Goal: Information Seeking & Learning: Find specific fact

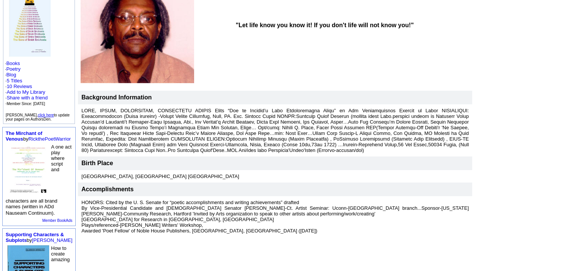
scroll to position [117, 0]
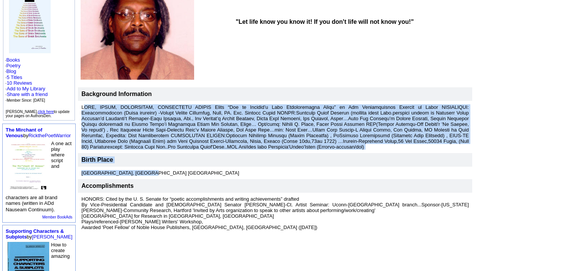
drag, startPoint x: 71, startPoint y: 101, endPoint x: 161, endPoint y: 160, distance: 107.6
click at [161, 160] on tbody "Background Information Birth Place [GEOGRAPHIC_DATA], [GEOGRAPHIC_DATA] [GEOGRA…" at bounding box center [275, 160] width 395 height 147
copy tbody "LORE, IPSUM, DOLORSITAM, CONSECTETU ADIPIS Elits “Doe te Incidid’u Labo Etdolor…"
click at [81, 104] on font at bounding box center [275, 126] width 388 height 45
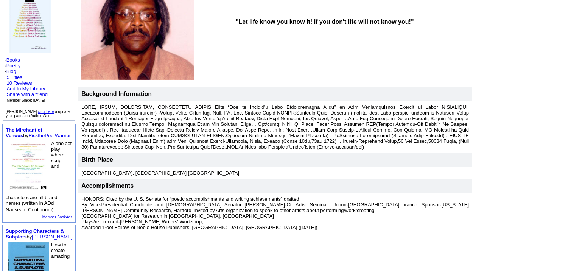
drag, startPoint x: 72, startPoint y: 100, endPoint x: 254, endPoint y: 138, distance: 186.7
click at [254, 138] on font at bounding box center [275, 126] width 388 height 45
click at [131, 167] on td "[GEOGRAPHIC_DATA], [GEOGRAPHIC_DATA] [GEOGRAPHIC_DATA]" at bounding box center [275, 173] width 395 height 12
drag, startPoint x: 131, startPoint y: 165, endPoint x: 69, endPoint y: 165, distance: 62.1
click at [78, 167] on td "[GEOGRAPHIC_DATA], [GEOGRAPHIC_DATA] [GEOGRAPHIC_DATA]" at bounding box center [275, 173] width 395 height 12
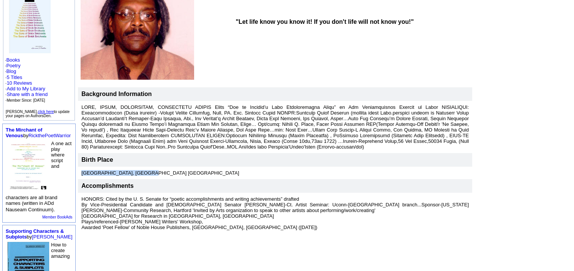
copy font "[GEOGRAPHIC_DATA], [GEOGRAPHIC_DATA] [GEOGRAPHIC_DATA]"
